Goal: Transaction & Acquisition: Purchase product/service

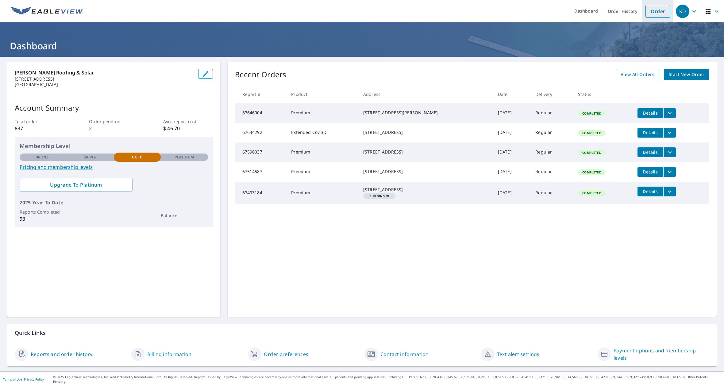
click at [370, 13] on link "Order" at bounding box center [657, 11] width 25 height 13
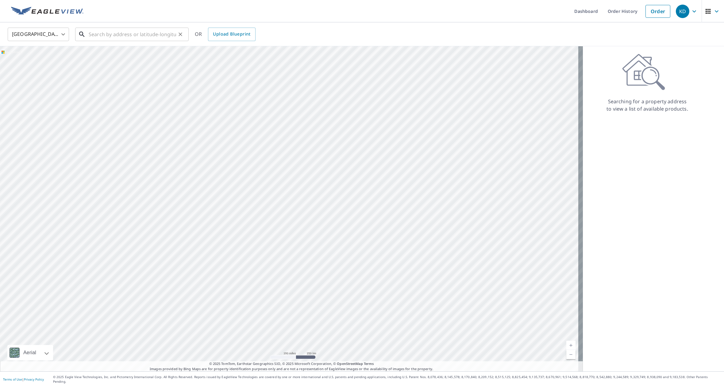
click at [117, 33] on input "text" at bounding box center [132, 34] width 87 height 17
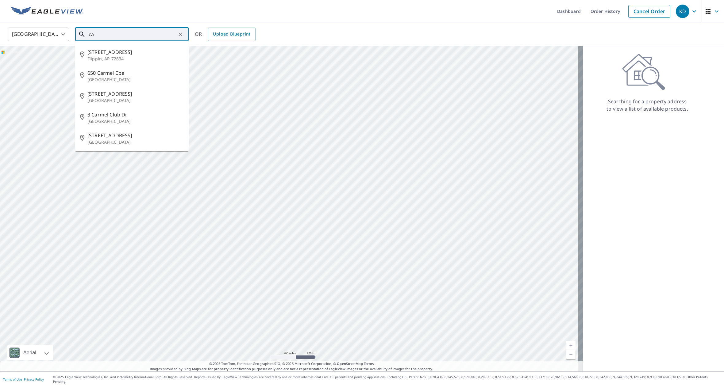
type input "c"
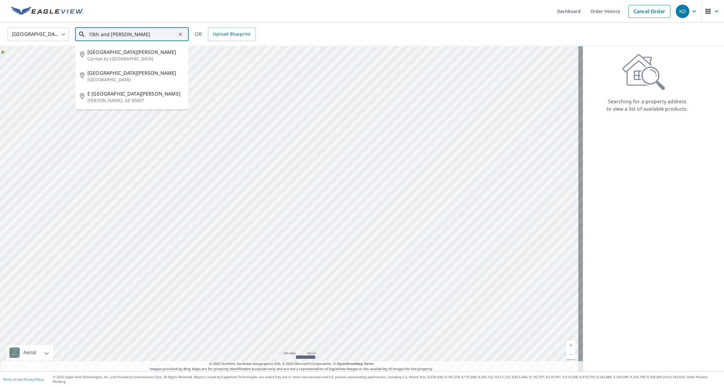
type input "10th and [PERSON_NAME]"
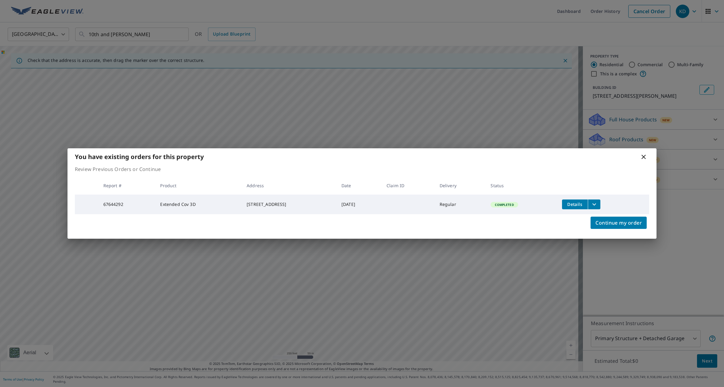
click at [370, 157] on icon at bounding box center [643, 157] width 4 height 4
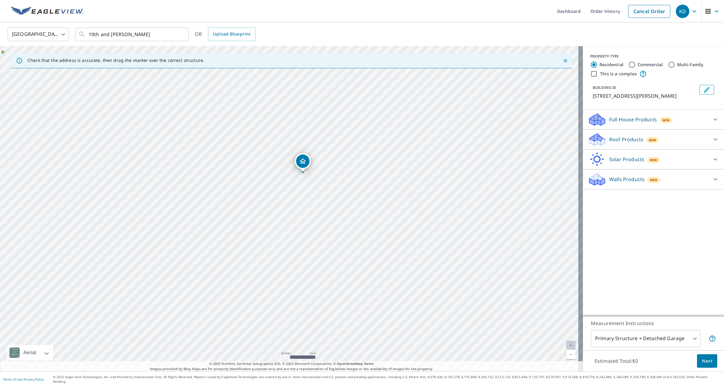
drag, startPoint x: 328, startPoint y: 221, endPoint x: 333, endPoint y: 236, distance: 15.6
click at [333, 236] on div "[STREET_ADDRESS][PERSON_NAME]" at bounding box center [291, 208] width 583 height 325
click at [41, 357] on div at bounding box center [40, 352] width 4 height 15
click at [58, 288] on div "Road A standard road map" at bounding box center [43, 287] width 70 height 29
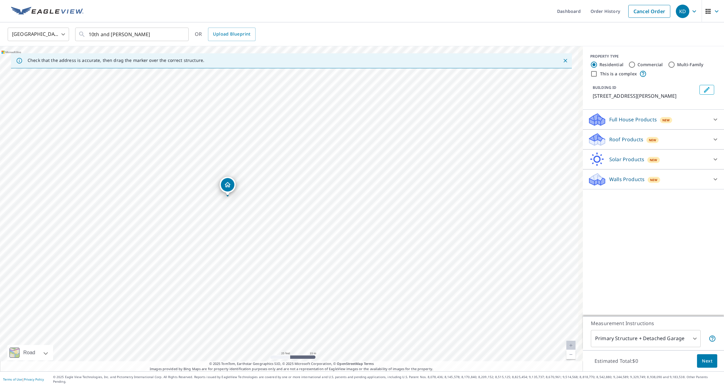
drag, startPoint x: 302, startPoint y: 160, endPoint x: 227, endPoint y: 184, distance: 78.8
drag, startPoint x: 290, startPoint y: 201, endPoint x: 290, endPoint y: 204, distance: 3.4
click at [370, 140] on div at bounding box center [715, 139] width 15 height 15
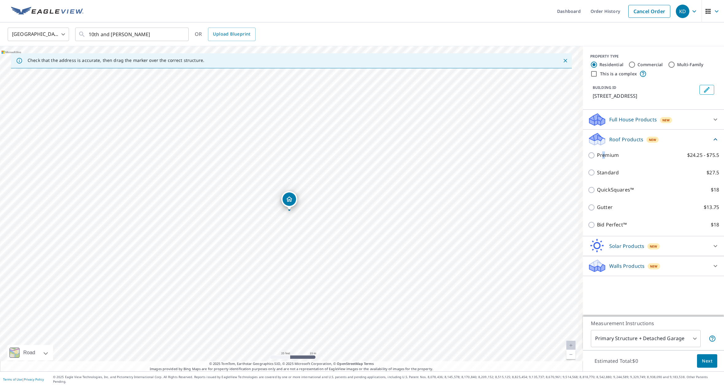
click at [370, 150] on div "Premium $24.25 - $75.5" at bounding box center [653, 155] width 131 height 17
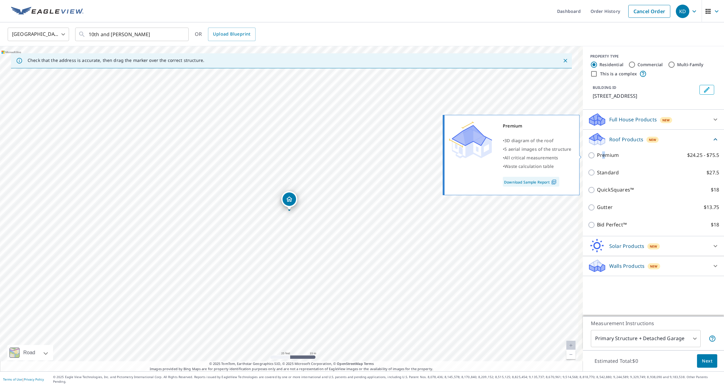
click at [370, 157] on p "Premium" at bounding box center [608, 156] width 22 height 8
click at [370, 157] on input "Premium $24.25 - $75.5" at bounding box center [592, 155] width 9 height 7
checkbox input "true"
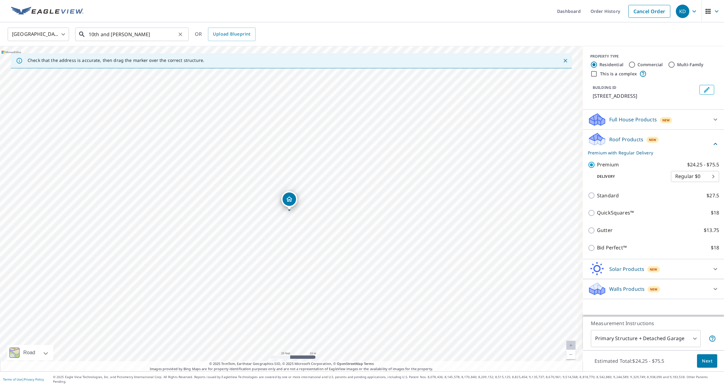
click at [151, 33] on input "10th and [PERSON_NAME]" at bounding box center [132, 34] width 87 height 17
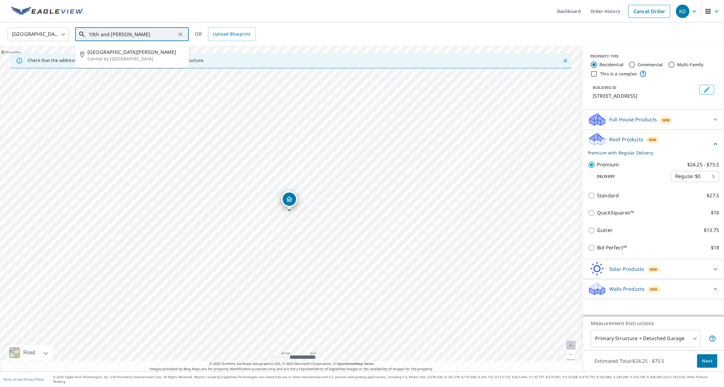
click at [151, 33] on input "10th and [PERSON_NAME]" at bounding box center [132, 34] width 87 height 17
paste input "36.549902, -121.923024"
type input "36.549902, -121.923024"
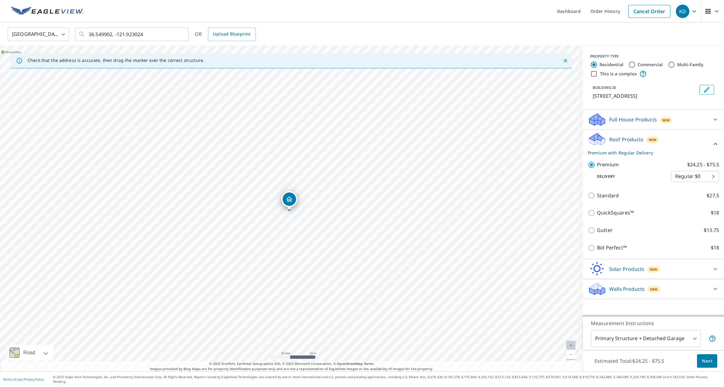
click at [370, 39] on div "[GEOGRAPHIC_DATA] [GEOGRAPHIC_DATA] ​ 36.549902, -121.923024 ​ OR Upload Bluepr…" at bounding box center [359, 34] width 713 height 14
click at [370, 365] on span "Next" at bounding box center [707, 362] width 10 height 8
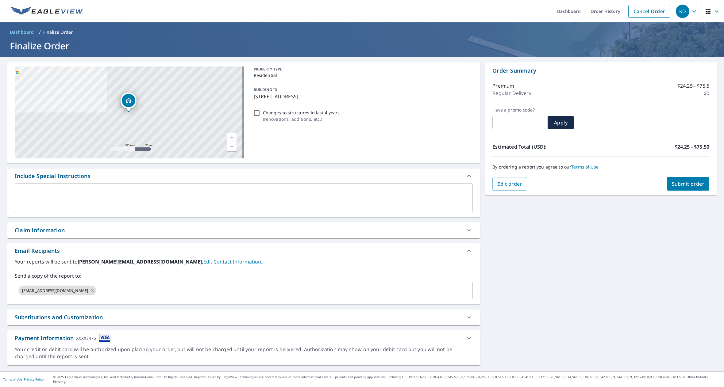
click at [370, 182] on span "Submit order" at bounding box center [688, 184] width 33 height 7
checkbox input "true"
